Goal: Task Accomplishment & Management: Complete application form

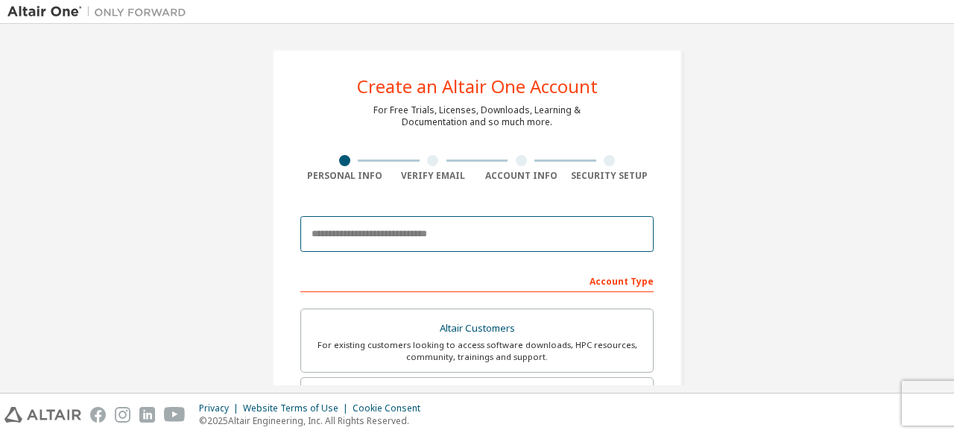
click at [443, 232] on input "email" at bounding box center [476, 234] width 353 height 36
type input "**********"
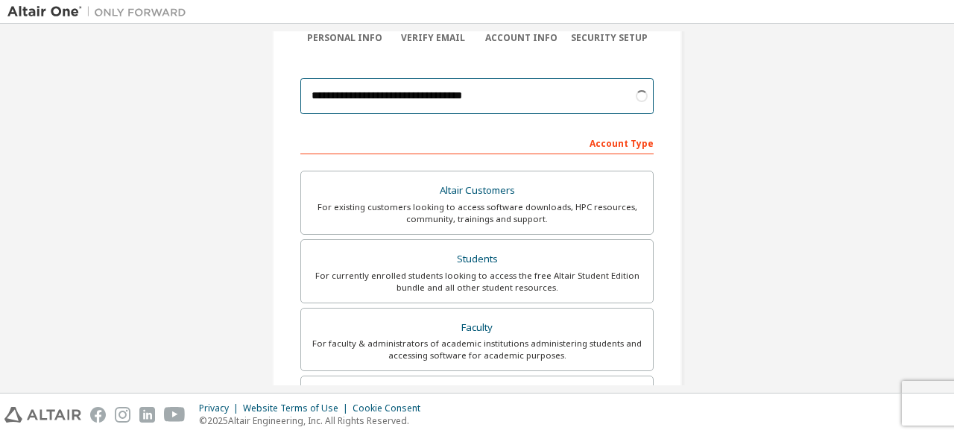
scroll to position [139, 0]
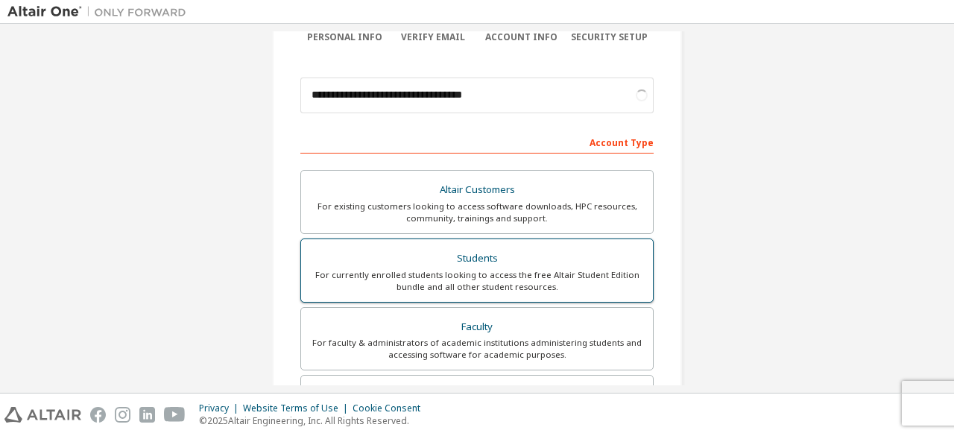
click at [506, 256] on div "Students" at bounding box center [477, 258] width 334 height 21
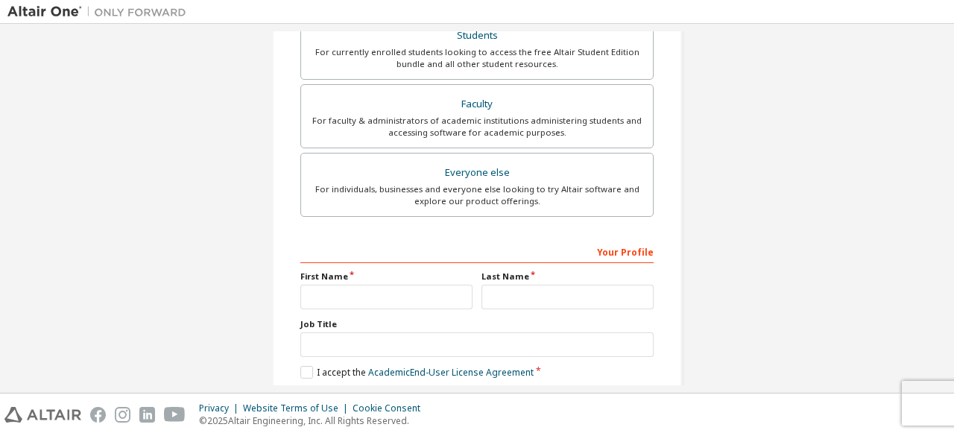
scroll to position [469, 0]
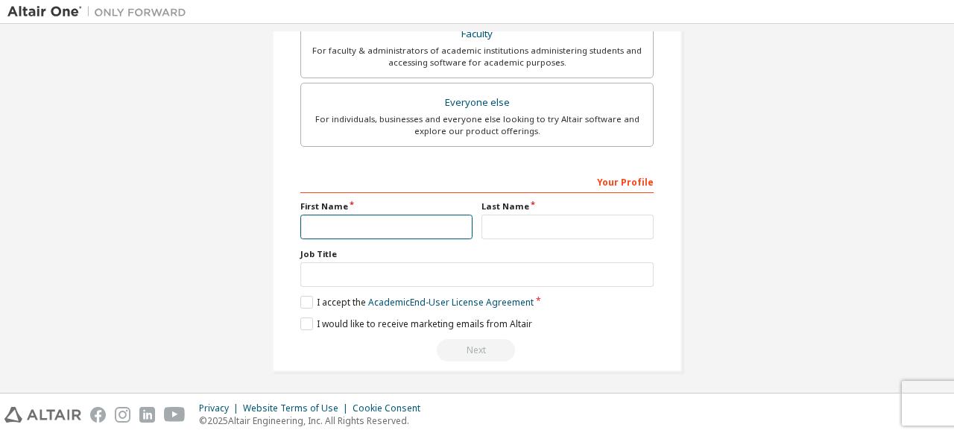
click at [414, 222] on input "text" at bounding box center [386, 227] width 172 height 25
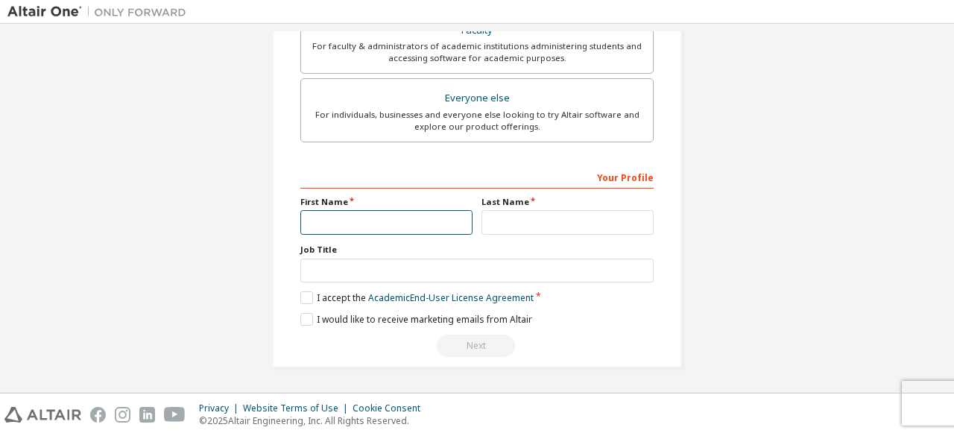
scroll to position [431, 0]
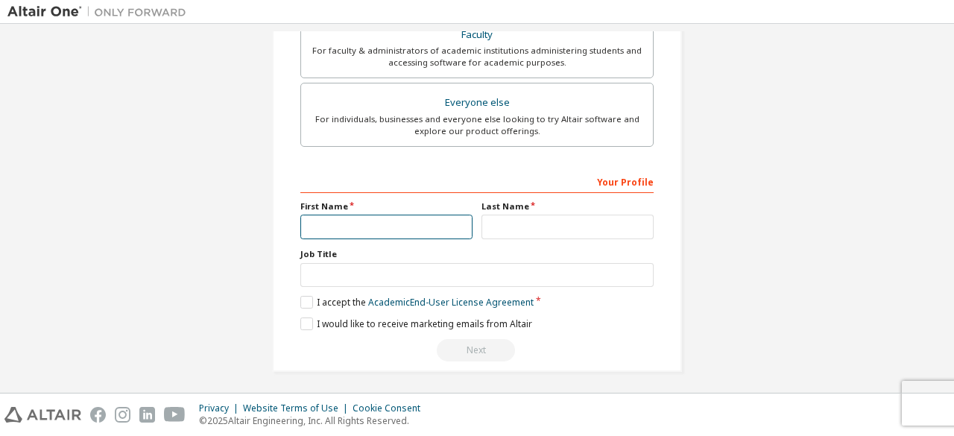
type input "***"
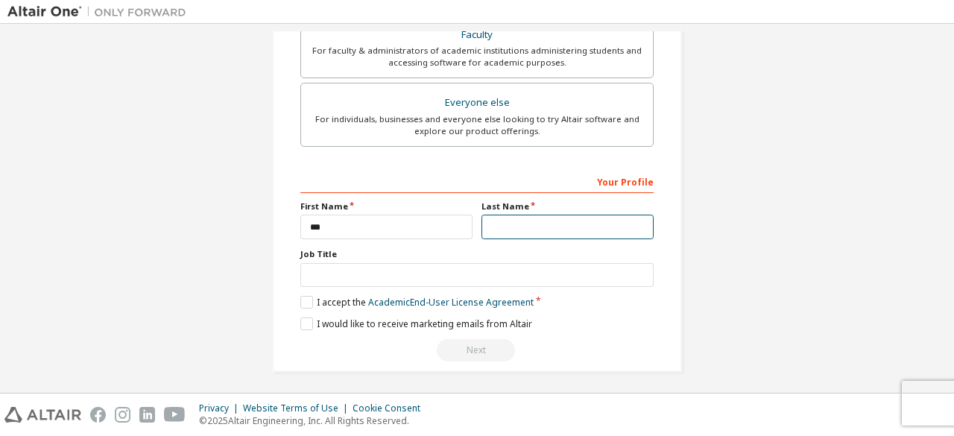
click at [506, 232] on input "text" at bounding box center [567, 227] width 172 height 25
type input "**********"
click at [310, 297] on label "I accept the Academic End-User License Agreement" at bounding box center [416, 302] width 233 height 13
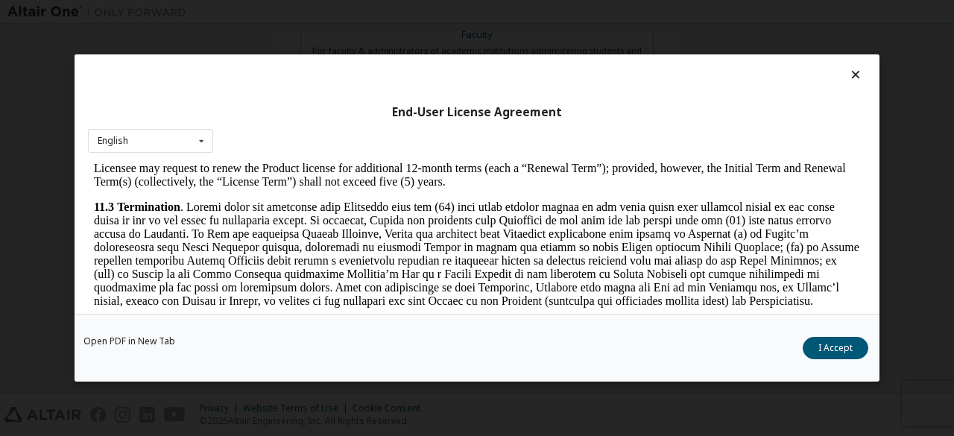
scroll to position [2490, 0]
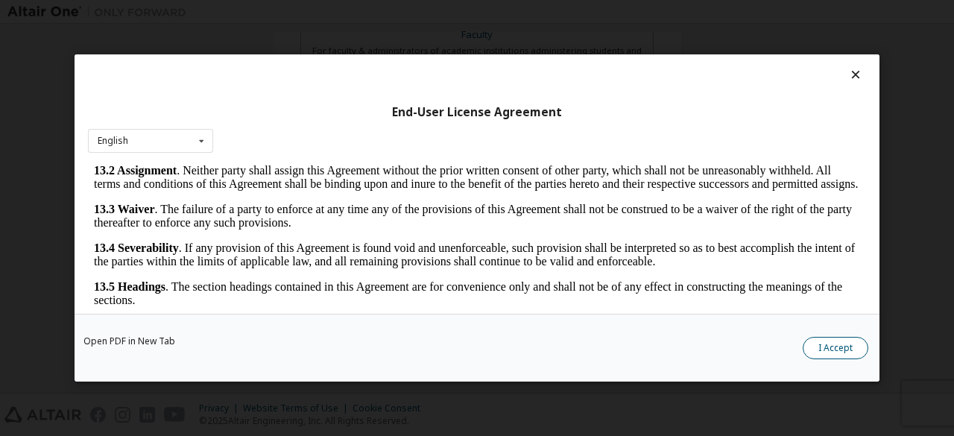
click at [819, 348] on button "I Accept" at bounding box center [835, 348] width 66 height 22
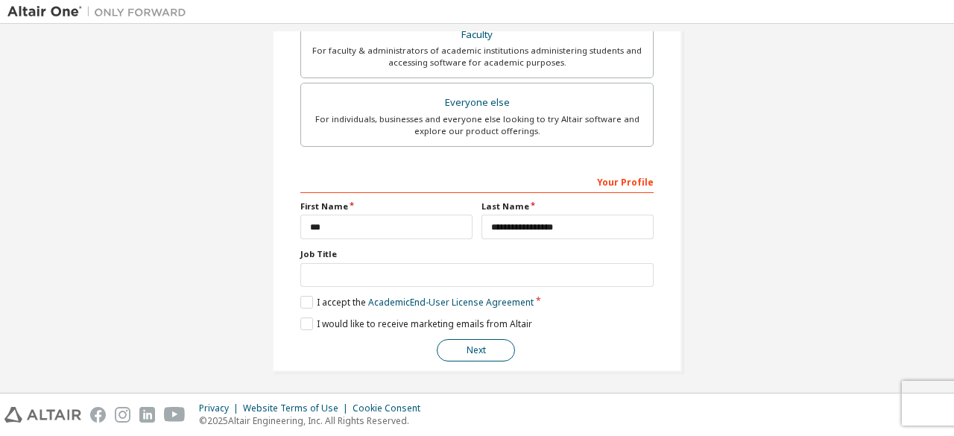
click at [478, 352] on button "Next" at bounding box center [476, 350] width 78 height 22
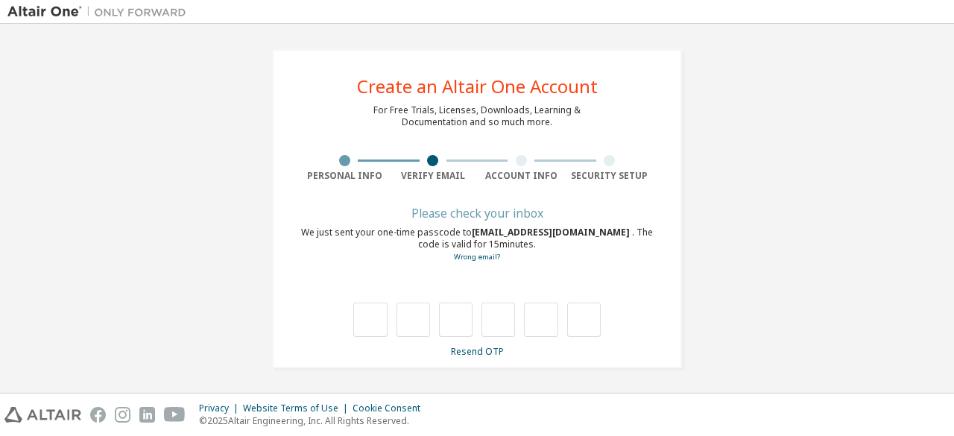
type input "*"
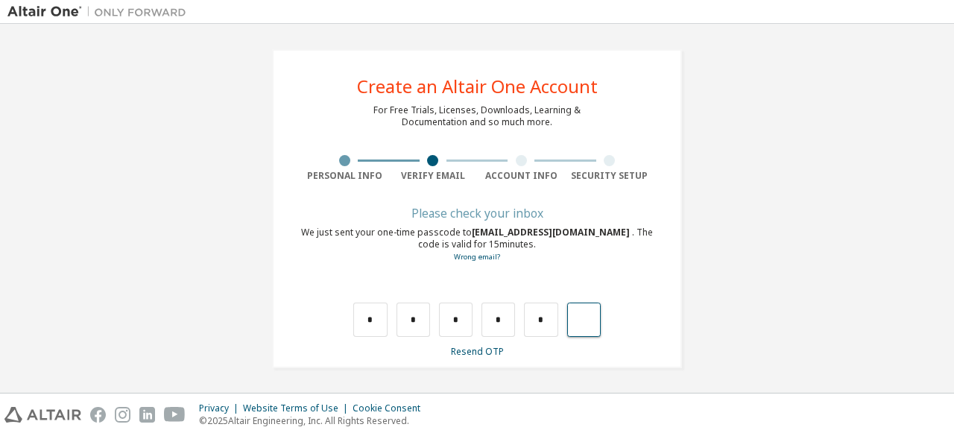
type input "*"
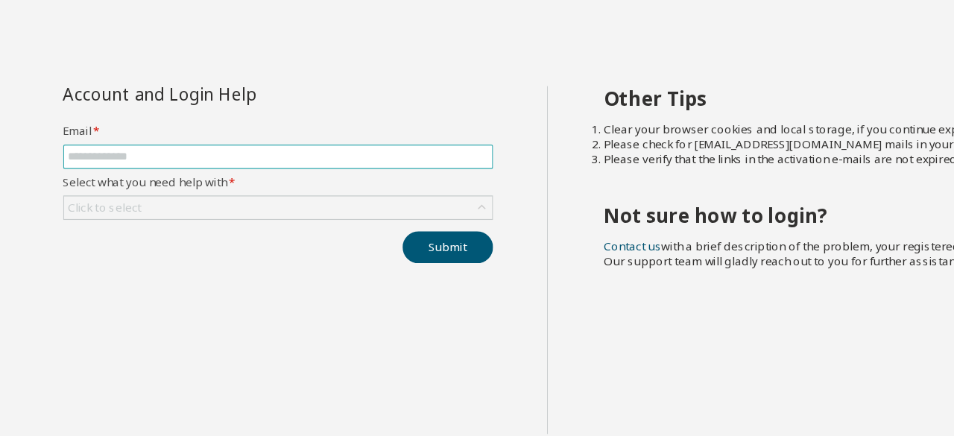
click at [215, 145] on input "text" at bounding box center [220, 148] width 332 height 12
type input "**********"
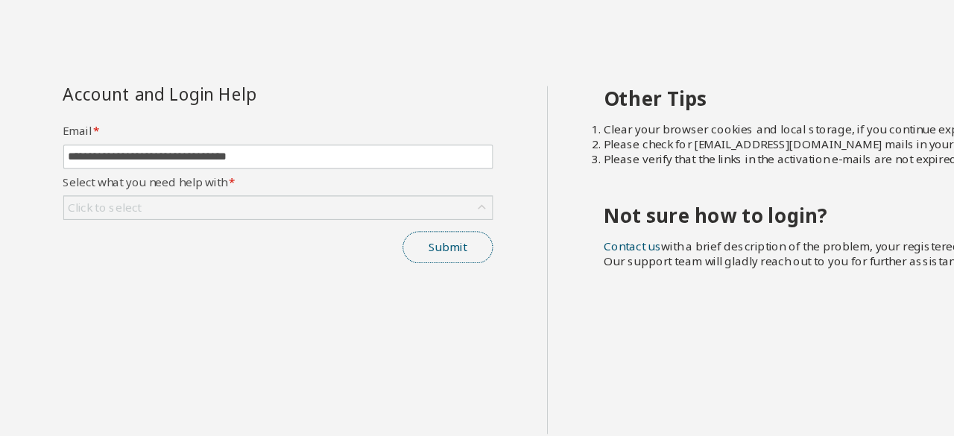
click at [365, 223] on button "Submit" at bounding box center [354, 219] width 72 height 25
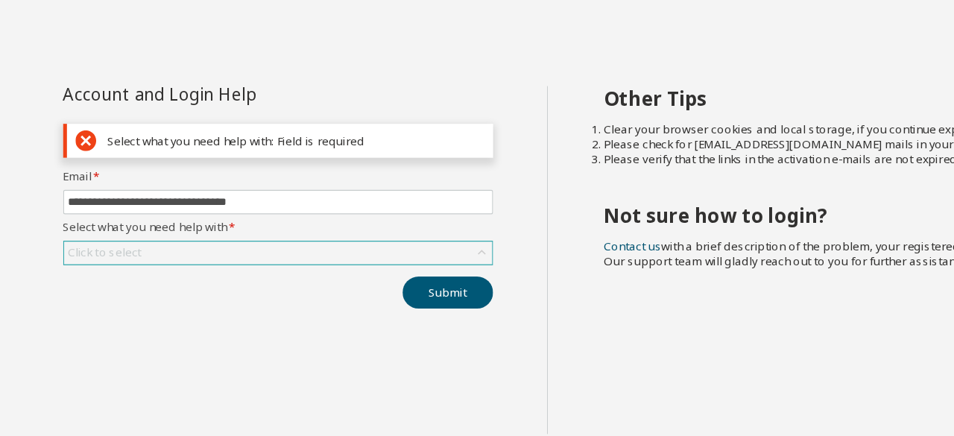
click at [261, 227] on div "Click to select" at bounding box center [220, 224] width 338 height 18
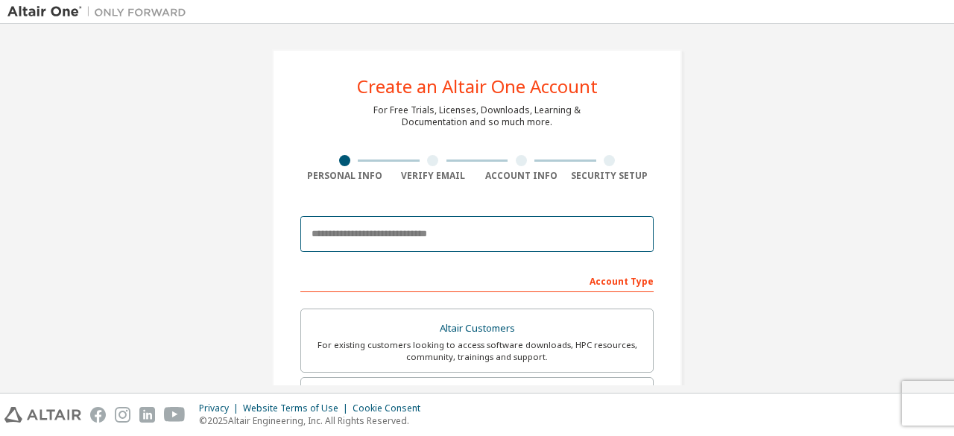
click at [454, 233] on input "email" at bounding box center [476, 234] width 353 height 36
type input "**********"
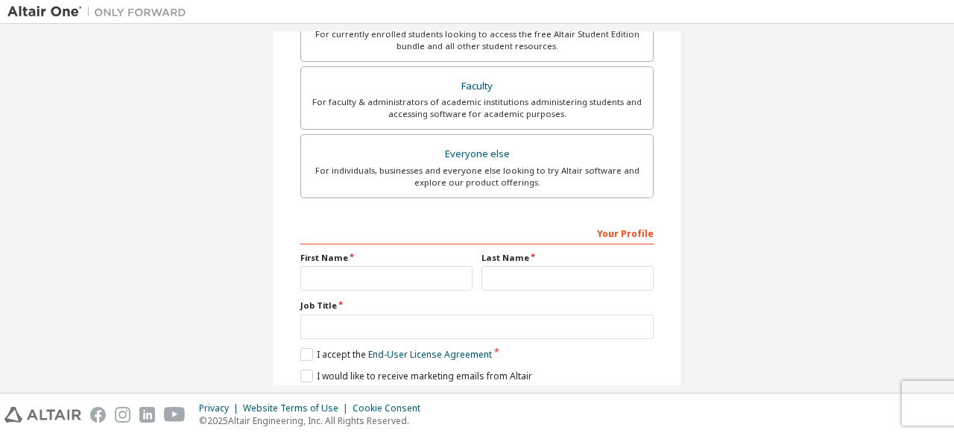
scroll to position [474, 0]
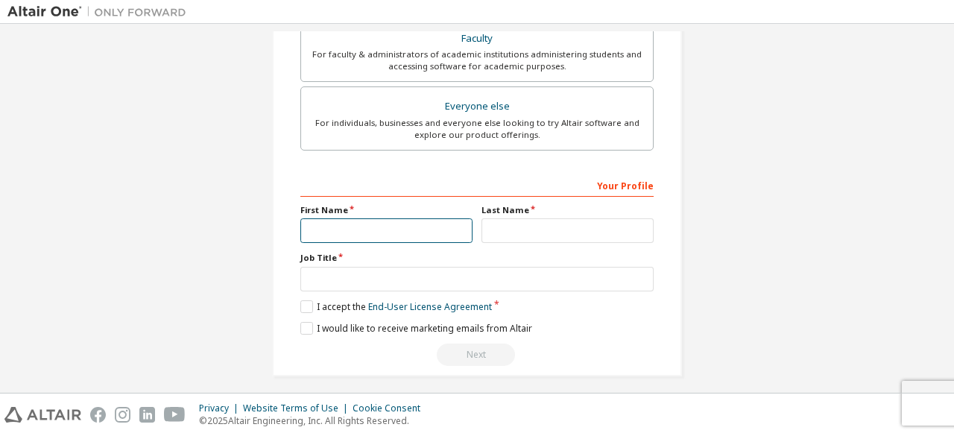
click at [419, 230] on input "text" at bounding box center [386, 230] width 172 height 25
type input "***"
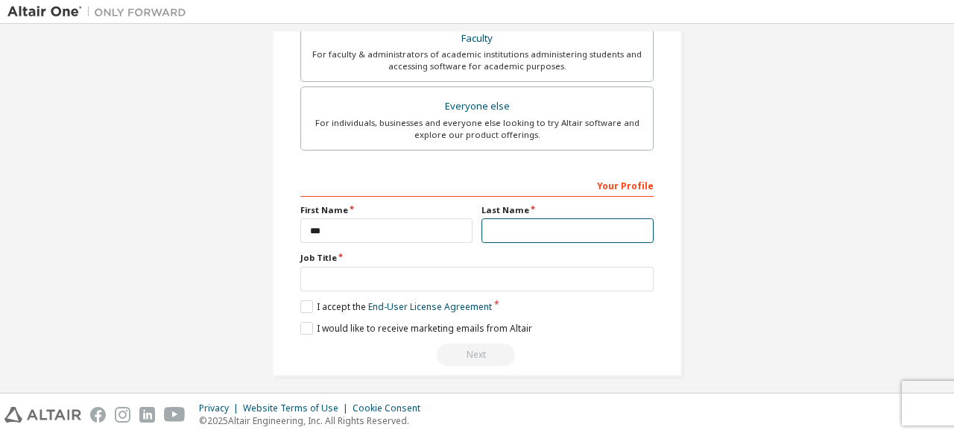
click at [506, 231] on input "text" at bounding box center [567, 230] width 172 height 25
type input "**********"
click at [300, 303] on label "I accept the End-User License Agreement" at bounding box center [395, 306] width 191 height 13
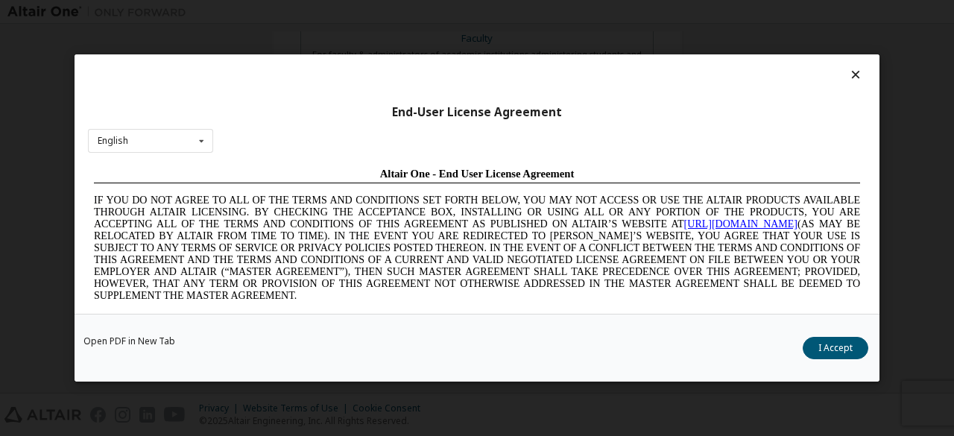
scroll to position [0, 0]
click at [842, 346] on button "I Accept" at bounding box center [835, 348] width 66 height 22
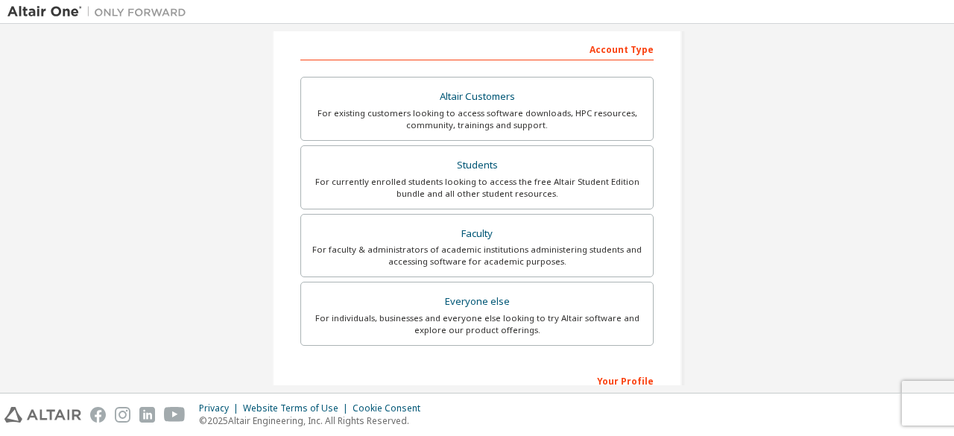
scroll to position [279, 0]
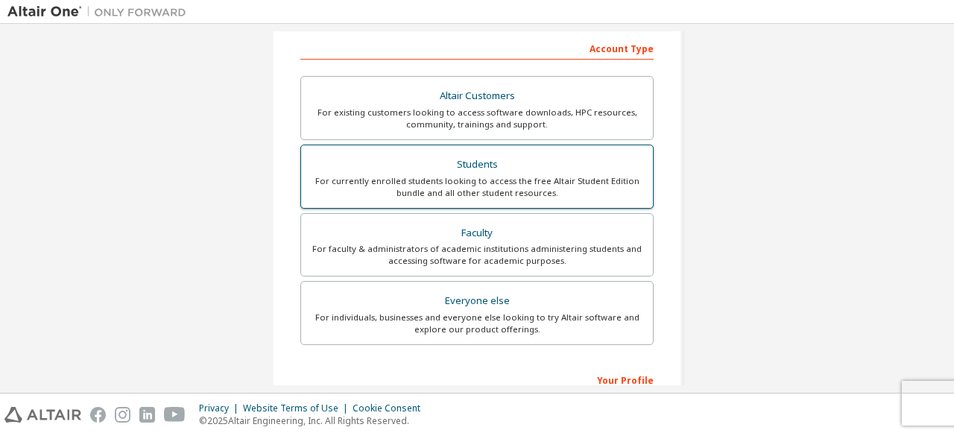
click at [548, 162] on div "Students" at bounding box center [477, 164] width 334 height 21
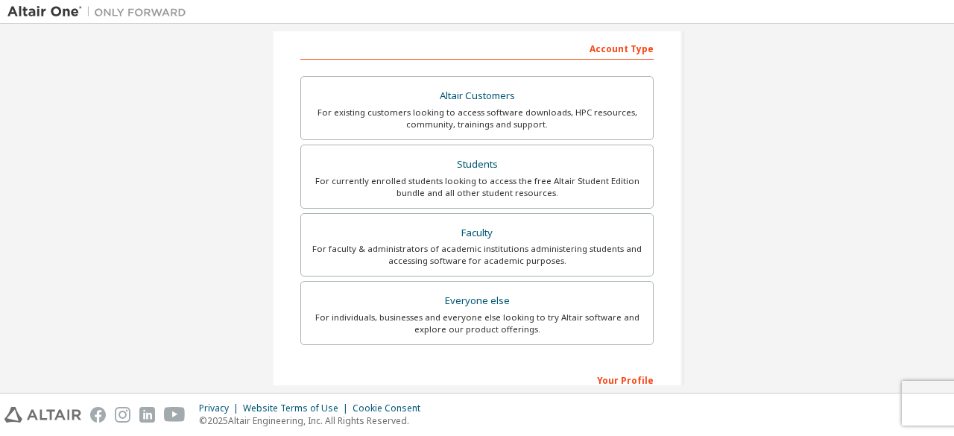
scroll to position [478, 0]
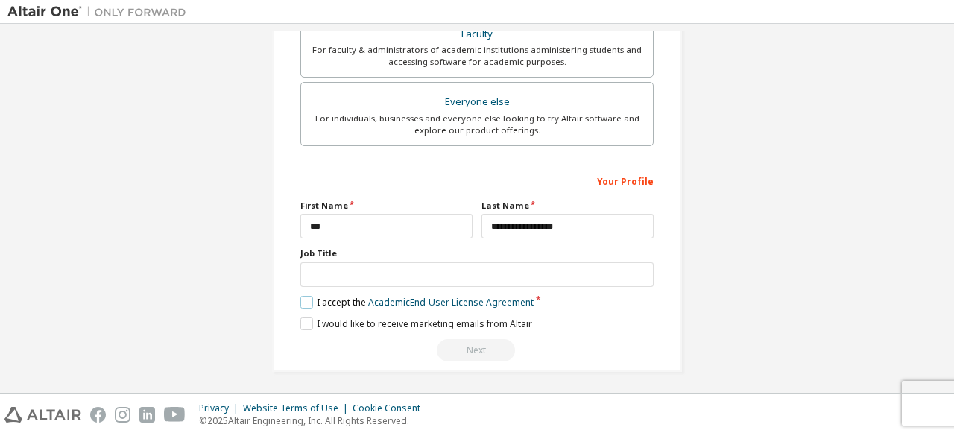
click at [304, 296] on label "I accept the Academic End-User License Agreement" at bounding box center [416, 302] width 233 height 13
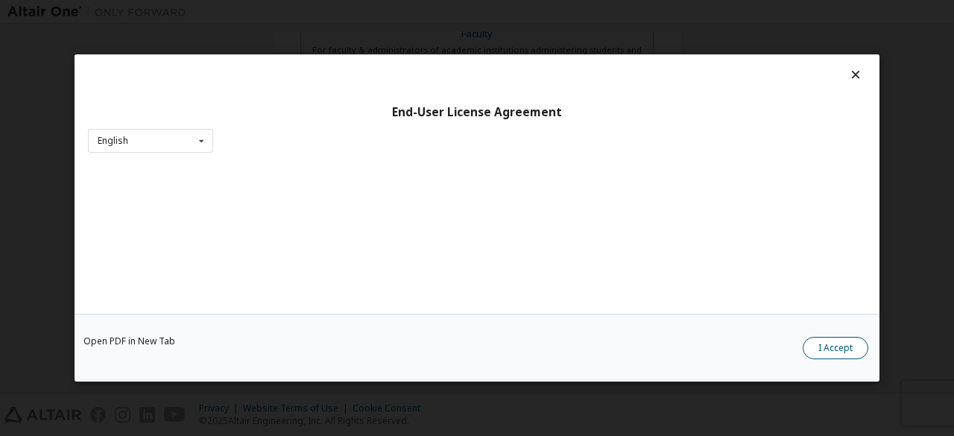
click at [822, 349] on button "I Accept" at bounding box center [835, 348] width 66 height 22
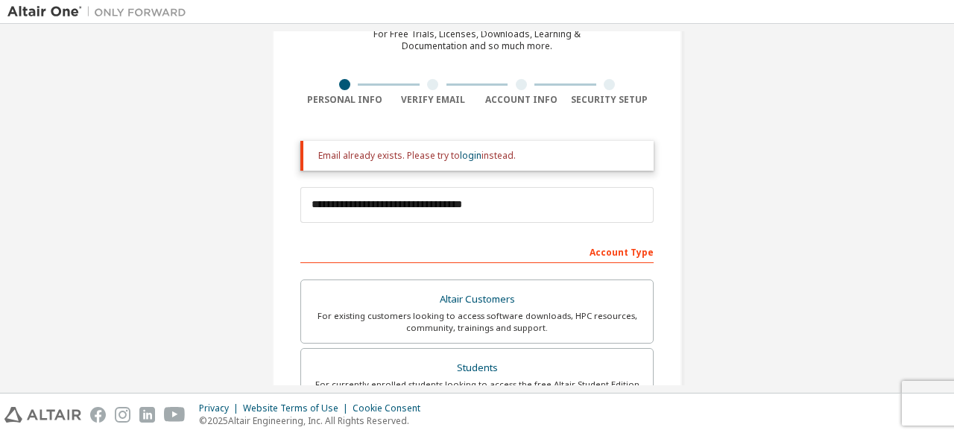
scroll to position [42, 0]
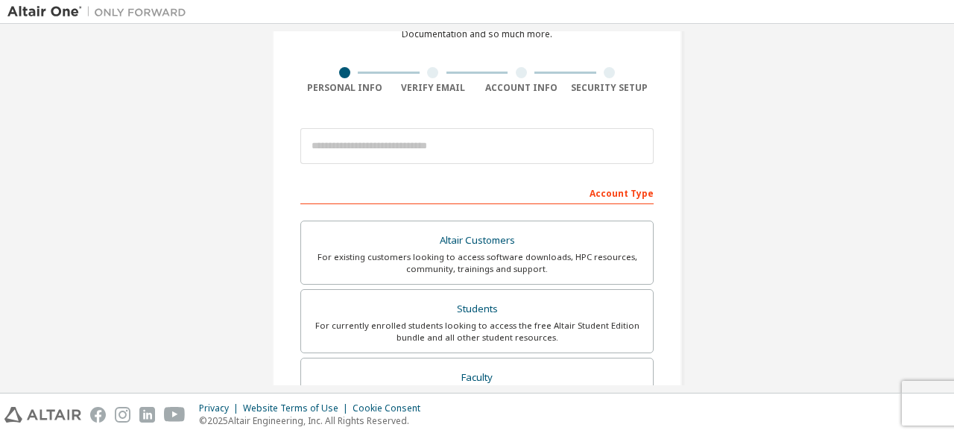
scroll to position [431, 0]
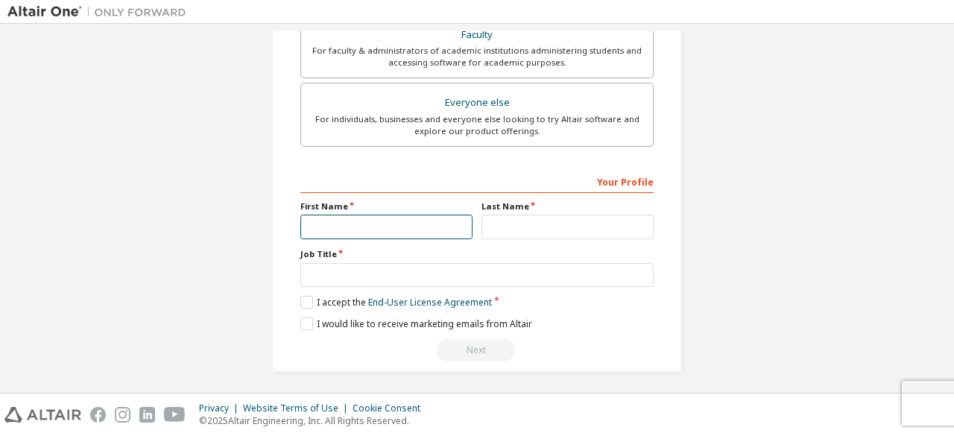
click at [414, 227] on input "text" at bounding box center [386, 227] width 172 height 25
type input "***"
drag, startPoint x: 513, startPoint y: 243, endPoint x: 516, endPoint y: 221, distance: 21.9
click at [516, 221] on div "Your Profile First Name *** Last Name Job Title Please provide State/Province t…" at bounding box center [476, 265] width 353 height 193
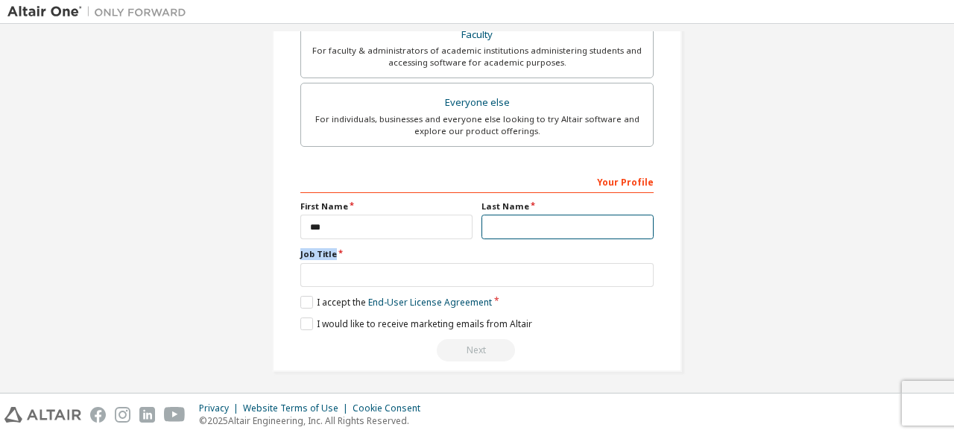
click at [516, 221] on input "text" at bounding box center [567, 227] width 172 height 25
type input "**********"
click at [305, 297] on label "I accept the End-User License Agreement" at bounding box center [395, 302] width 191 height 13
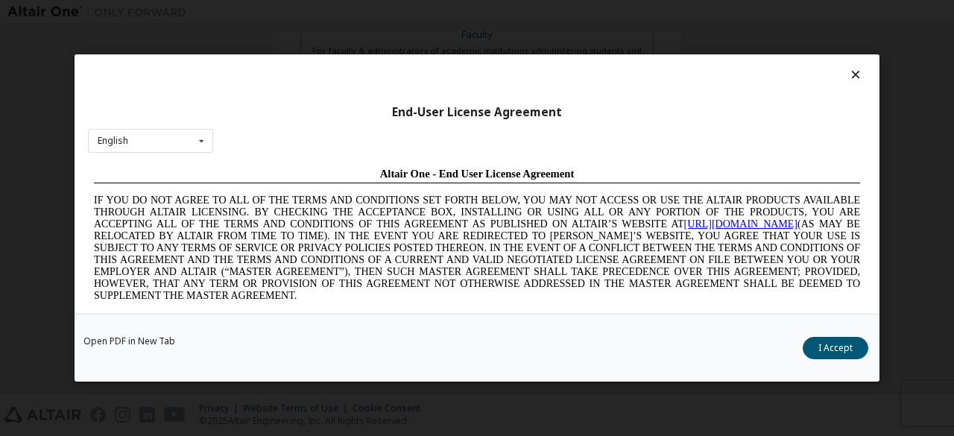
scroll to position [0, 0]
click at [818, 344] on button "I Accept" at bounding box center [835, 348] width 66 height 22
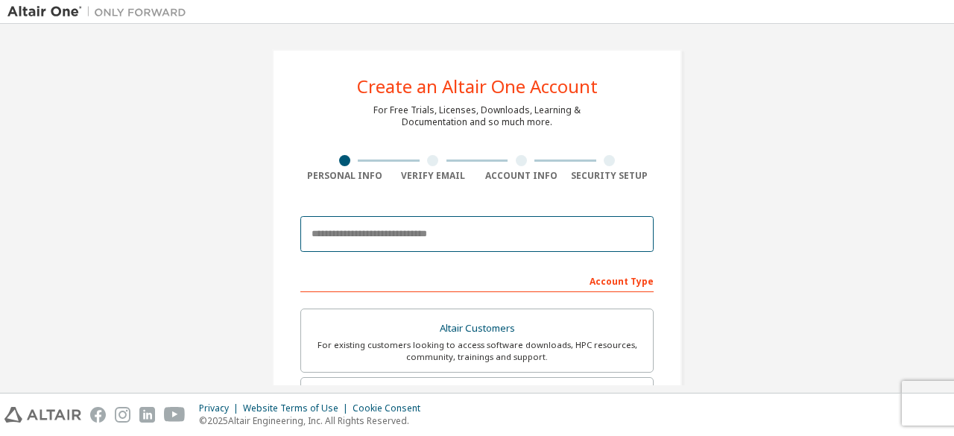
click at [443, 222] on input "email" at bounding box center [476, 234] width 353 height 36
type input "**********"
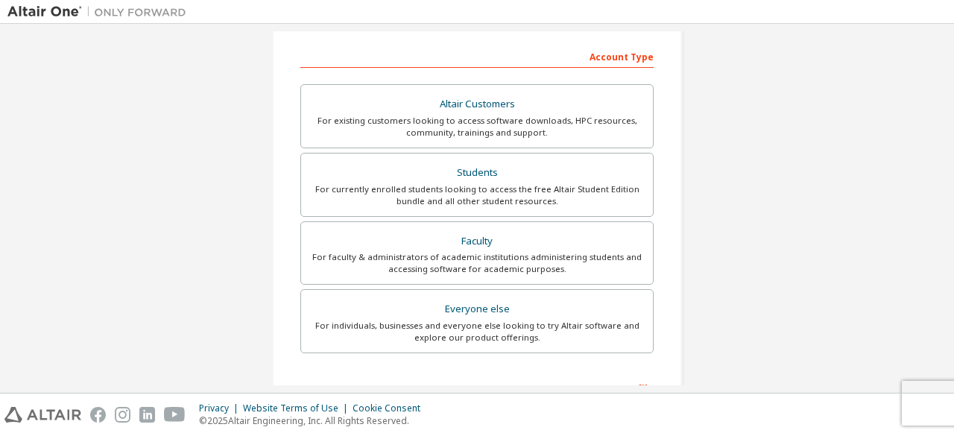
scroll to position [272, 0]
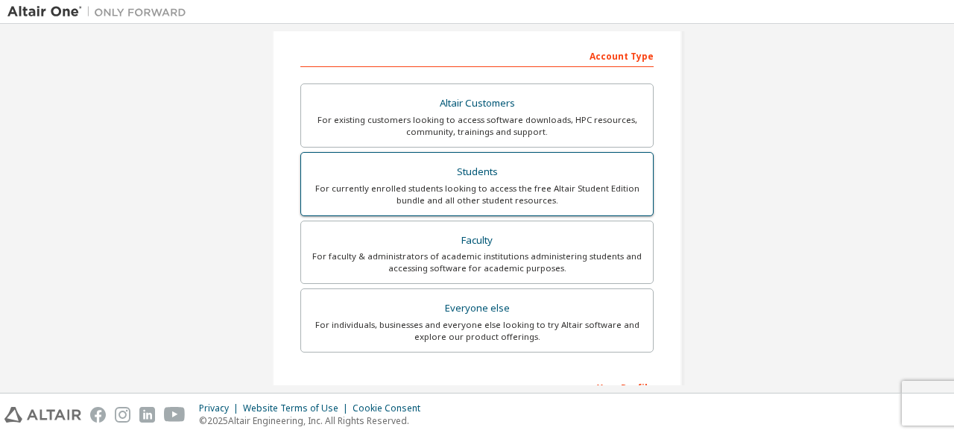
click at [472, 187] on div "For currently enrolled students looking to access the free Altair Student Editi…" at bounding box center [477, 195] width 334 height 24
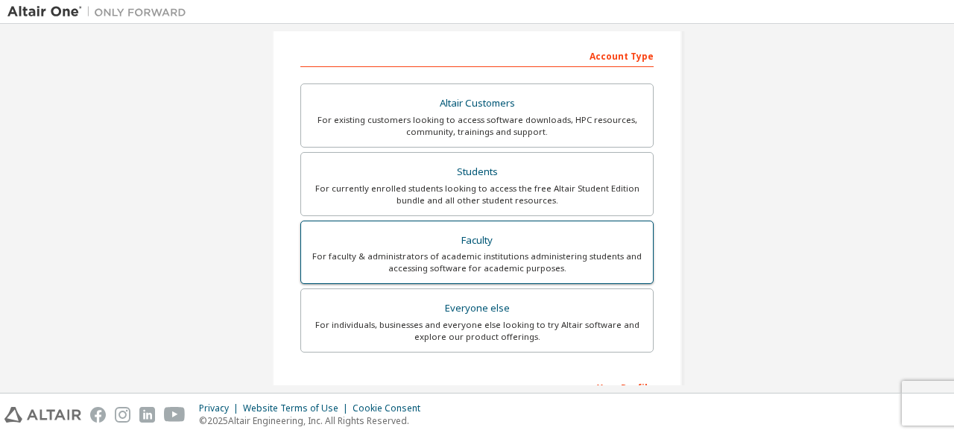
scroll to position [478, 0]
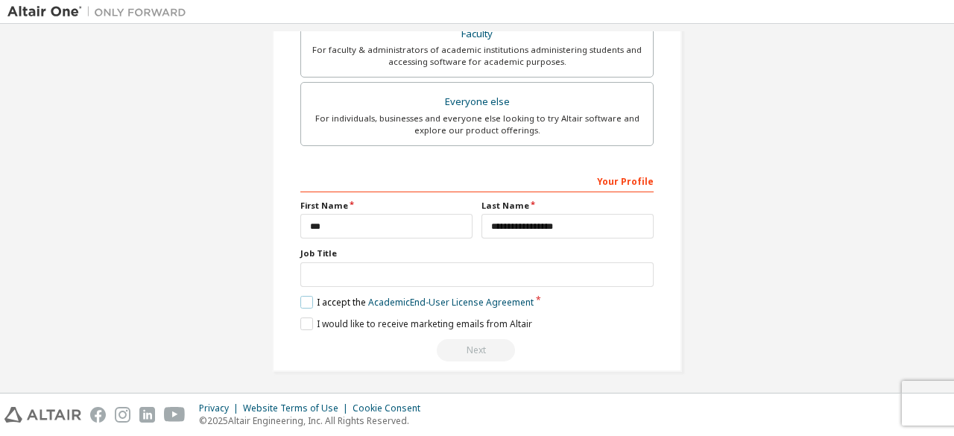
click at [305, 296] on label "I accept the Academic End-User License Agreement" at bounding box center [416, 302] width 233 height 13
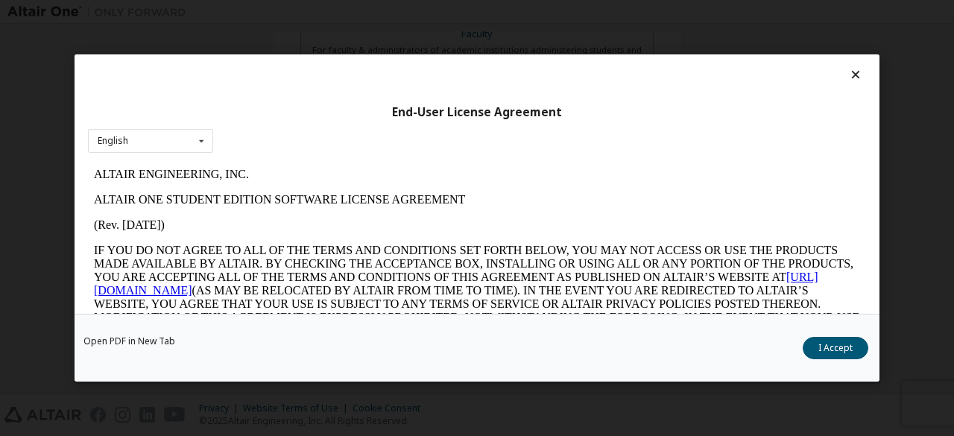
scroll to position [0, 0]
click at [845, 348] on button "I Accept" at bounding box center [835, 348] width 66 height 22
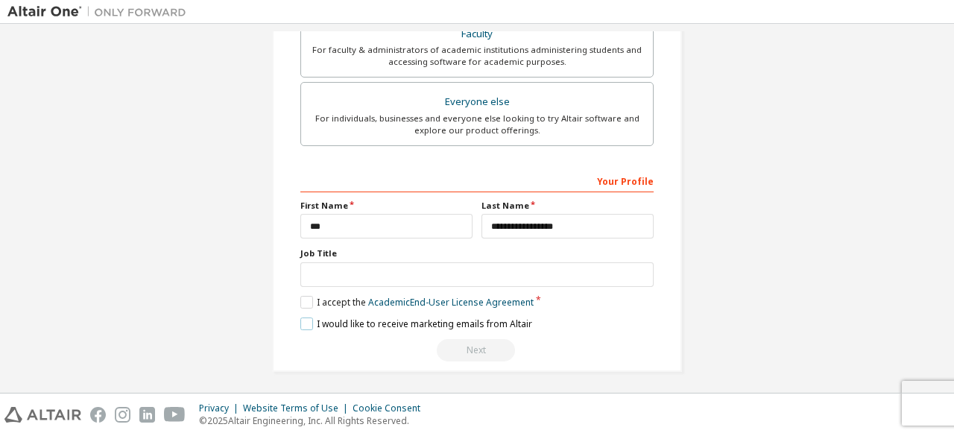
click at [304, 320] on label "I would like to receive marketing emails from Altair" at bounding box center [416, 323] width 232 height 13
click at [930, 405] on div "Privacy Website Terms of Use Cookie Consent © 2025 Altair Engineering, Inc. All…" at bounding box center [477, 414] width 954 height 42
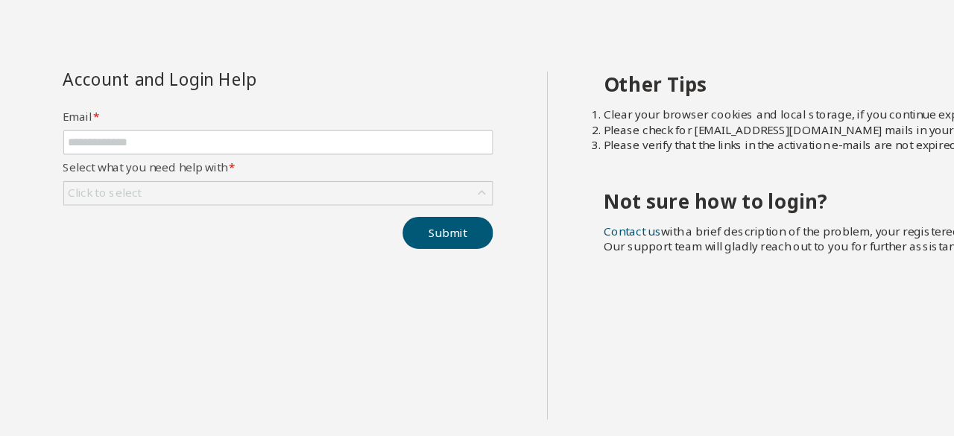
drag, startPoint x: 521, startPoint y: 38, endPoint x: 176, endPoint y: 264, distance: 412.2
click at [176, 264] on div "Account and Login Help Email * Select what you need help with * Click to select…" at bounding box center [219, 229] width 425 height 275
click at [54, 168] on label "Select what you need help with *" at bounding box center [220, 168] width 340 height 12
drag, startPoint x: 191, startPoint y: 166, endPoint x: 47, endPoint y: 163, distance: 144.6
click at [47, 163] on div "Account and Login Help Email * Select what you need help with * Click to select…" at bounding box center [220, 162] width 358 height 140
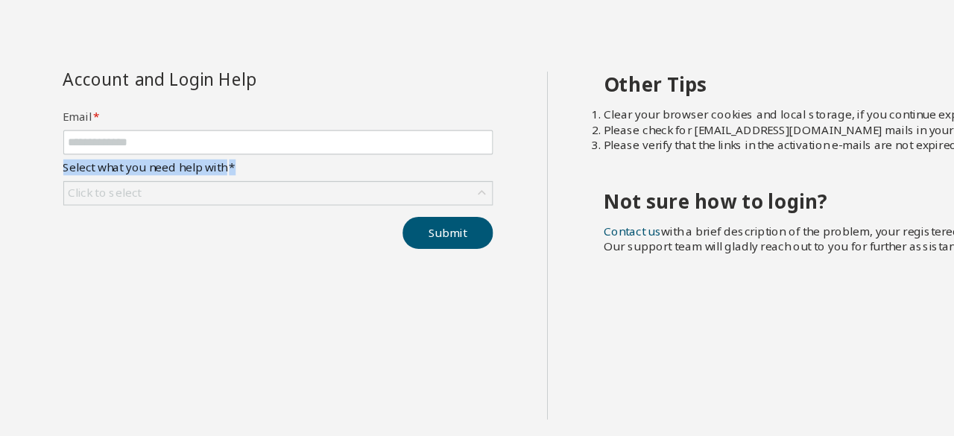
copy label "Select what you need help with *"
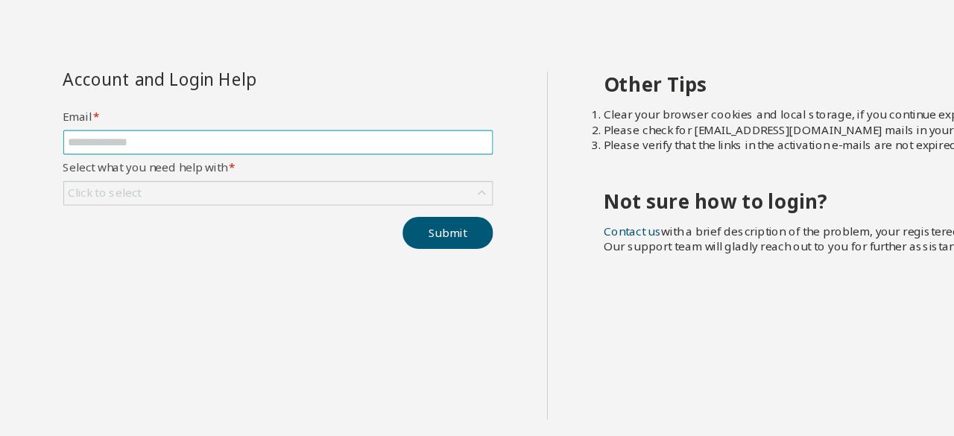
click at [273, 145] on input "text" at bounding box center [220, 148] width 332 height 12
type input "**********"
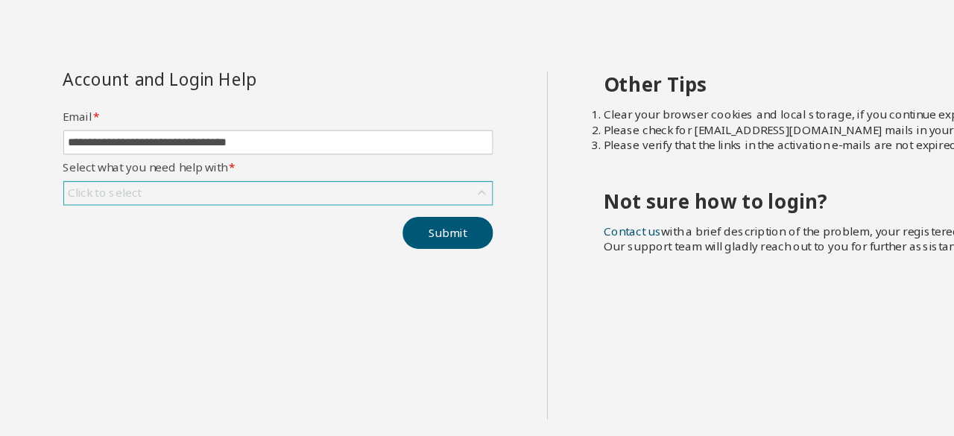
click at [180, 191] on div "Click to select" at bounding box center [220, 189] width 338 height 18
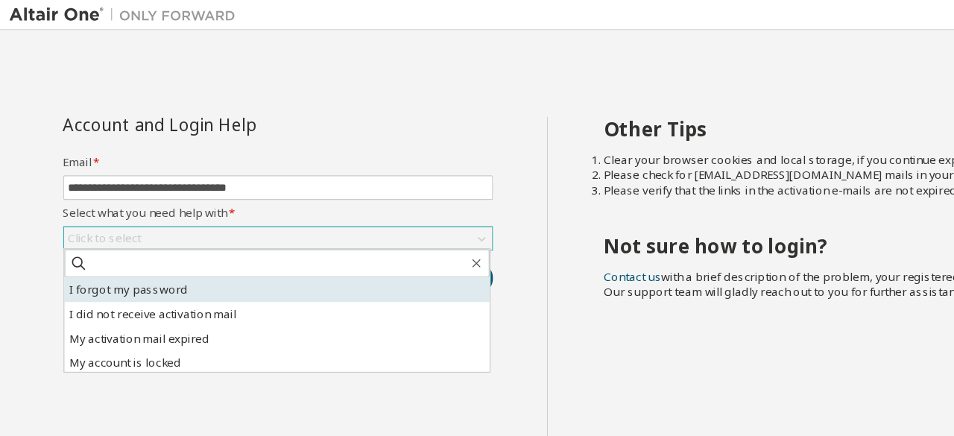
click at [137, 227] on li "I forgot my password" at bounding box center [219, 228] width 336 height 19
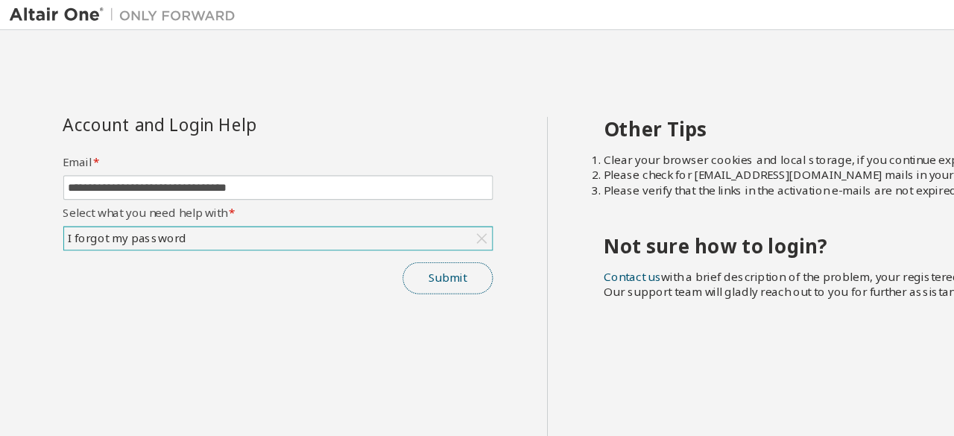
click at [367, 223] on button "Submit" at bounding box center [354, 219] width 72 height 25
click at [279, 124] on label "Email *" at bounding box center [220, 128] width 340 height 12
click at [384, 184] on icon at bounding box center [380, 188] width 15 height 15
